Goal: Transaction & Acquisition: Purchase product/service

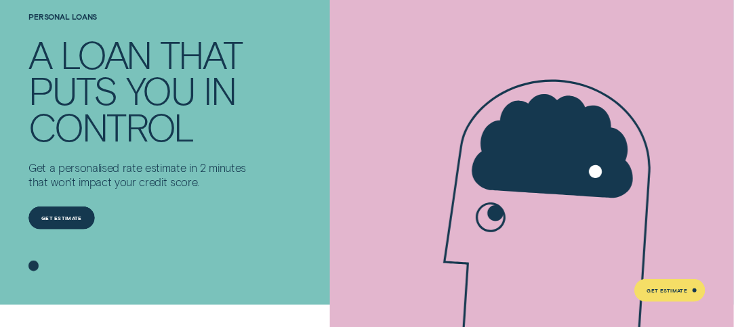
scroll to position [83, 0]
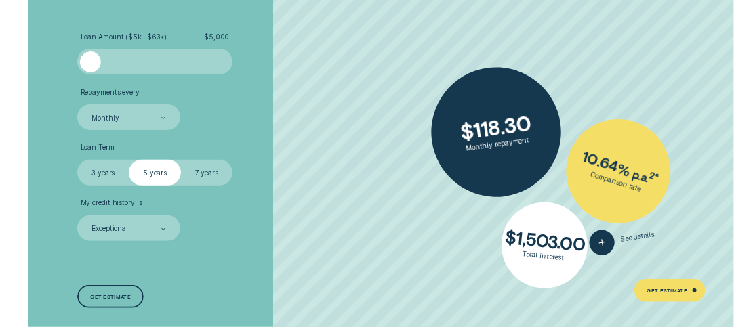
scroll to position [1789, 0]
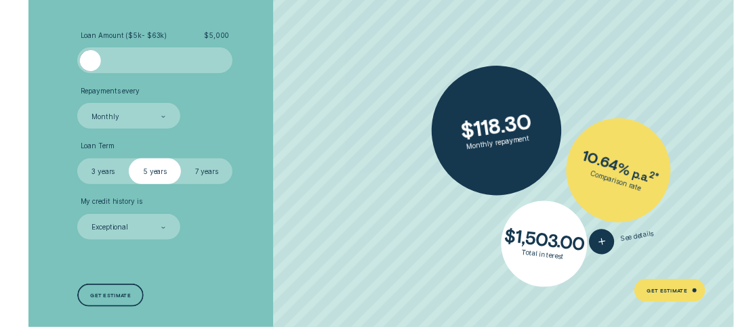
click at [203, 169] on label "7 years" at bounding box center [206, 172] width 51 height 26
click at [181, 159] on input "7 years" at bounding box center [181, 159] width 0 height 0
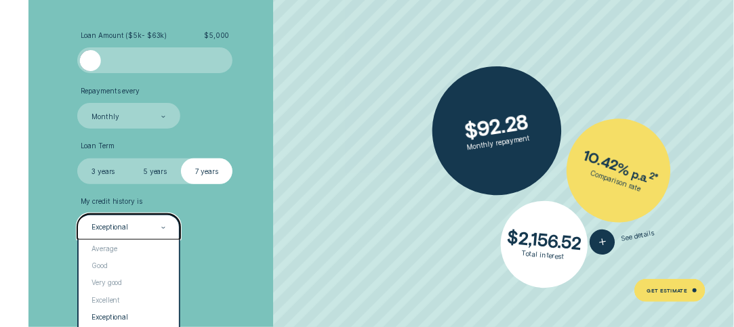
click at [163, 226] on div at bounding box center [163, 227] width 5 height 24
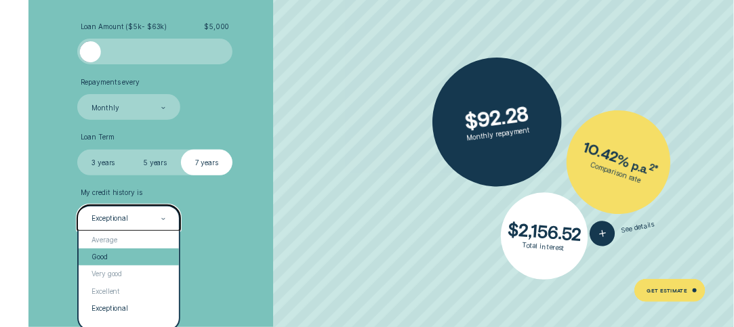
scroll to position [1800, 0]
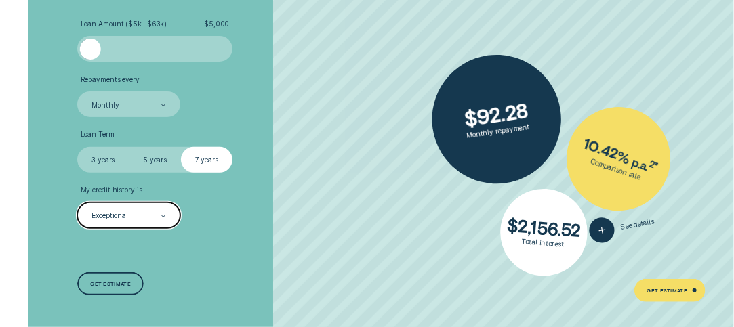
click at [164, 215] on icon at bounding box center [163, 216] width 5 height 2
